Goal: Find specific page/section: Find specific page/section

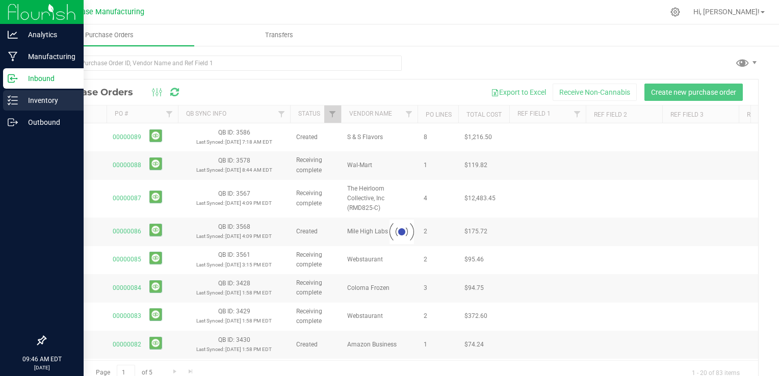
click at [12, 103] on icon at bounding box center [13, 100] width 10 height 10
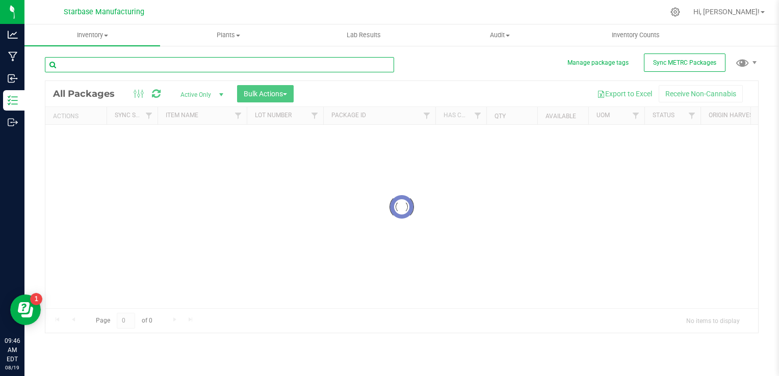
click at [130, 63] on input "text" at bounding box center [219, 64] width 349 height 15
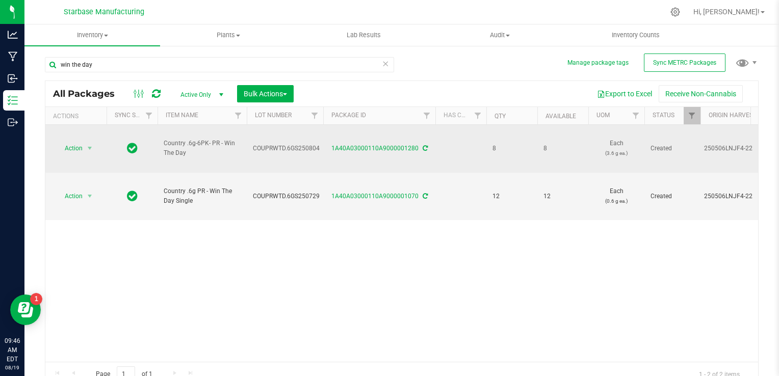
click at [279, 144] on span "COUPRWTD.6GS250804" at bounding box center [286, 149] width 67 height 10
click at [279, 141] on input "COUPRWTD.6GS250804" at bounding box center [282, 149] width 73 height 16
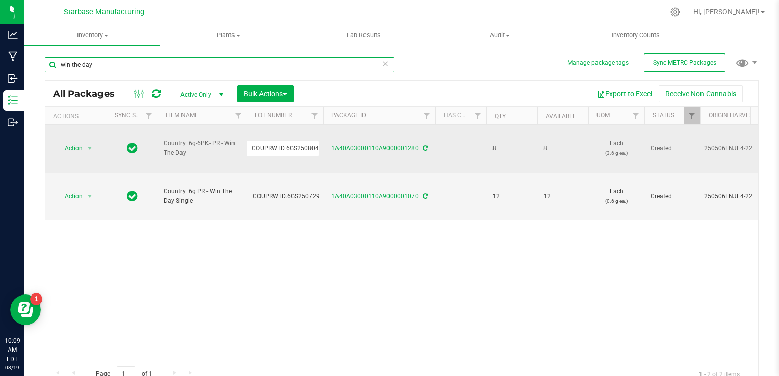
click at [157, 61] on input "win the day" at bounding box center [219, 64] width 349 height 15
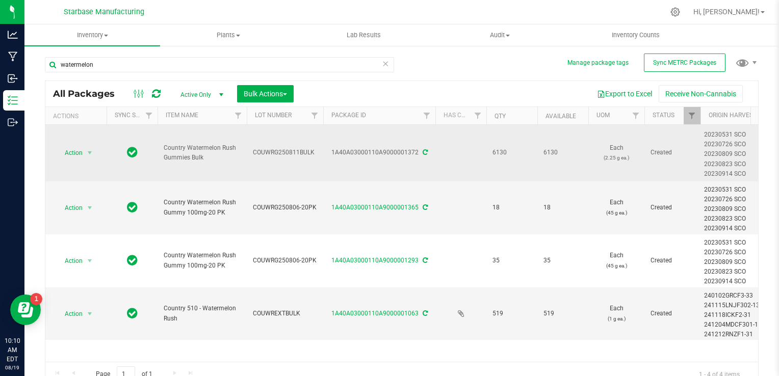
click at [267, 151] on span "COUWRG250811BULK" at bounding box center [285, 153] width 64 height 10
click at [267, 151] on input "COUWRG250811BULK" at bounding box center [282, 153] width 73 height 16
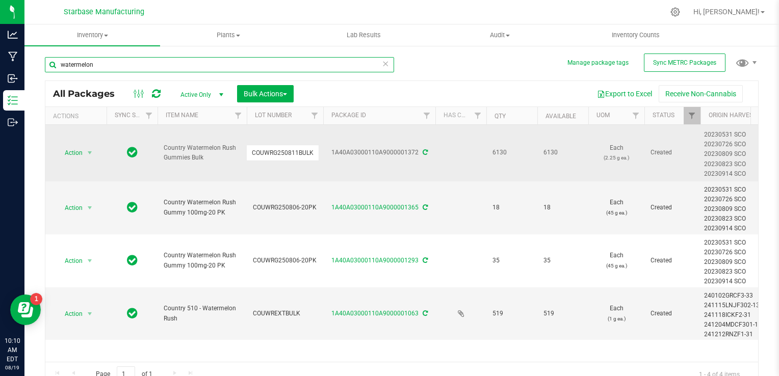
click at [219, 59] on input "watermelon" at bounding box center [219, 64] width 349 height 15
click at [219, 60] on input "watermelon" at bounding box center [219, 64] width 349 height 15
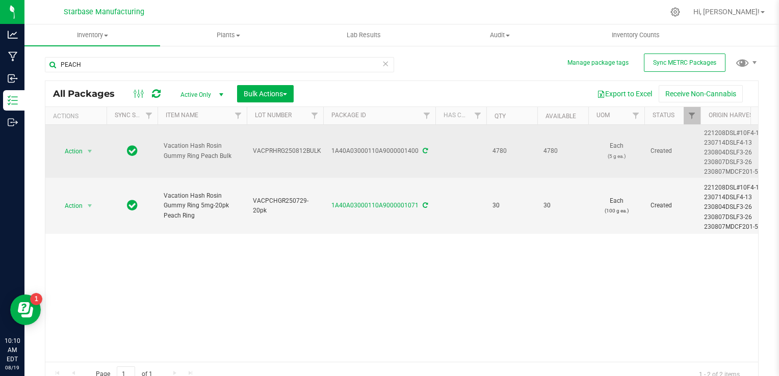
click at [292, 151] on span "VACPRHRG250812BULK" at bounding box center [287, 151] width 68 height 10
click at [292, 151] on input "VACPRHRG250812BULK" at bounding box center [282, 151] width 73 height 16
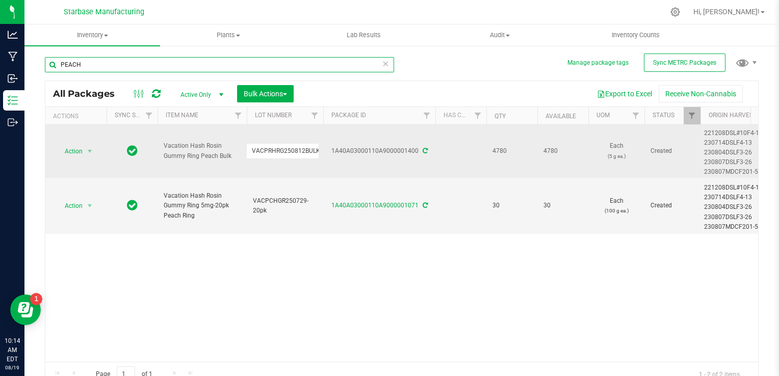
click at [169, 66] on input "PEACH" at bounding box center [219, 64] width 349 height 15
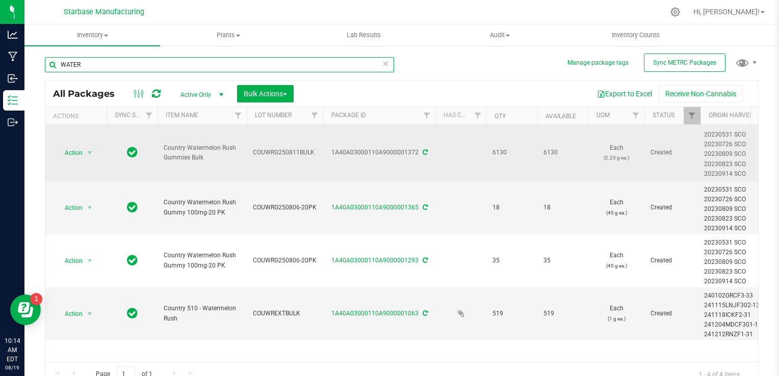
type input "WATER"
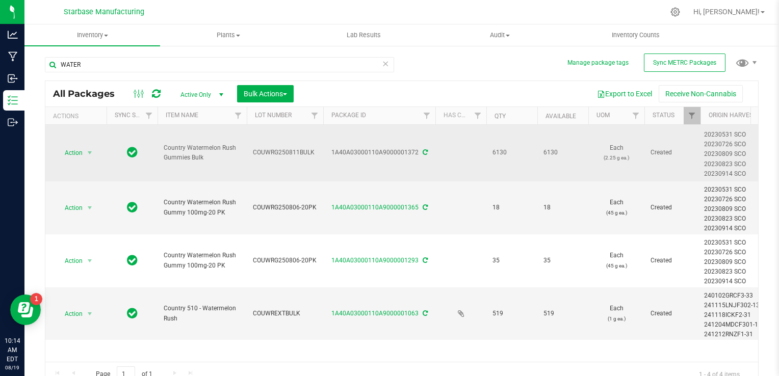
click at [274, 155] on span "COUWRG250811BULK" at bounding box center [285, 153] width 64 height 10
click at [274, 155] on input "COUWRG250811BULK" at bounding box center [282, 153] width 73 height 16
